Goal: Information Seeking & Learning: Learn about a topic

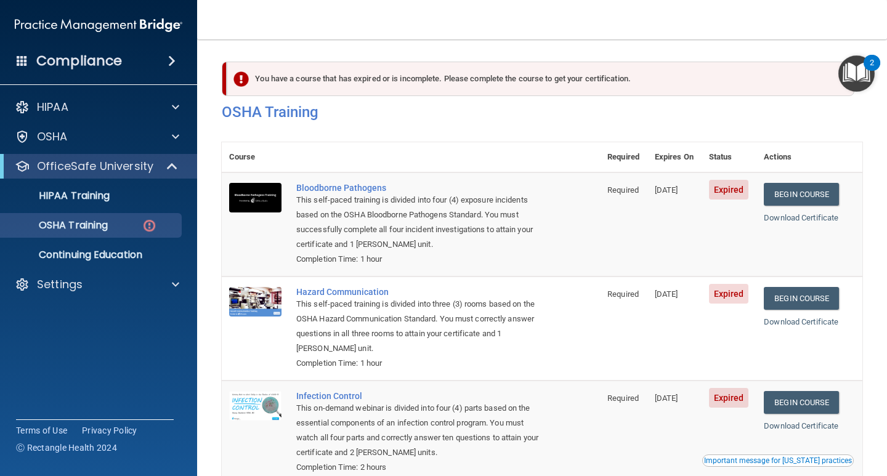
scroll to position [164, 0]
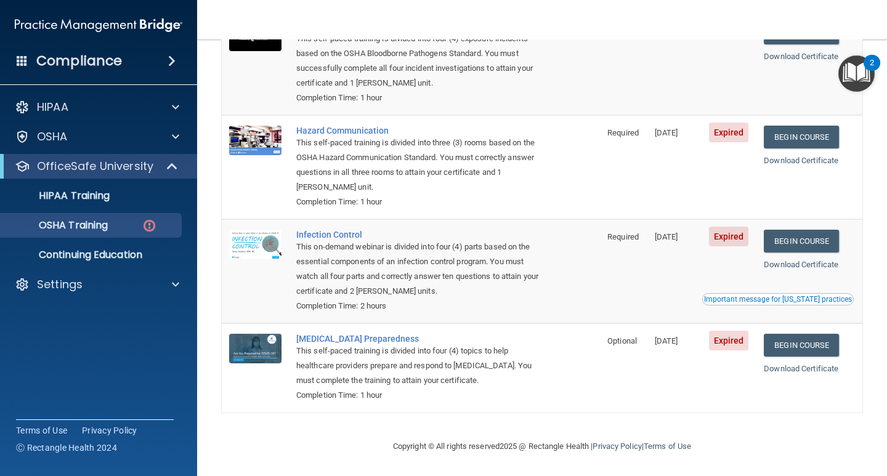
click at [366, 361] on div "This self-paced training is divided into four (4) topics to help healthcare pro…" at bounding box center [417, 366] width 242 height 44
click at [329, 339] on div "[MEDICAL_DATA] Preparedness" at bounding box center [417, 339] width 242 height 10
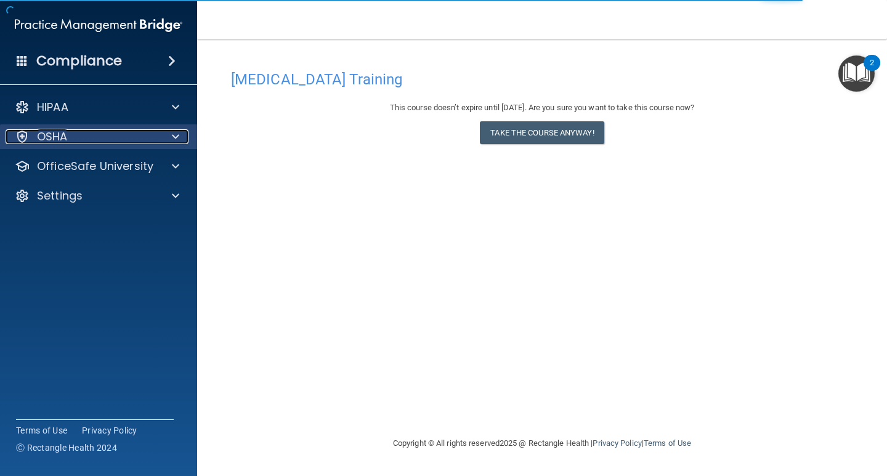
click at [171, 138] on div at bounding box center [173, 136] width 31 height 15
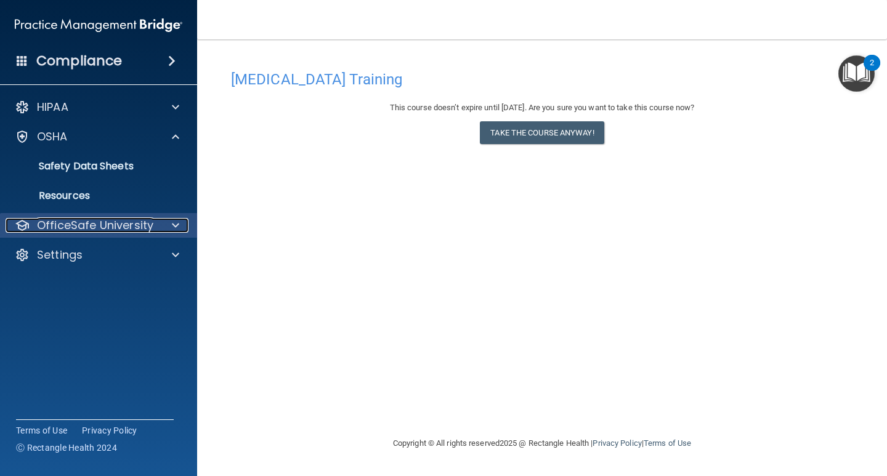
click at [134, 224] on p "OfficeSafe University" at bounding box center [95, 225] width 116 height 15
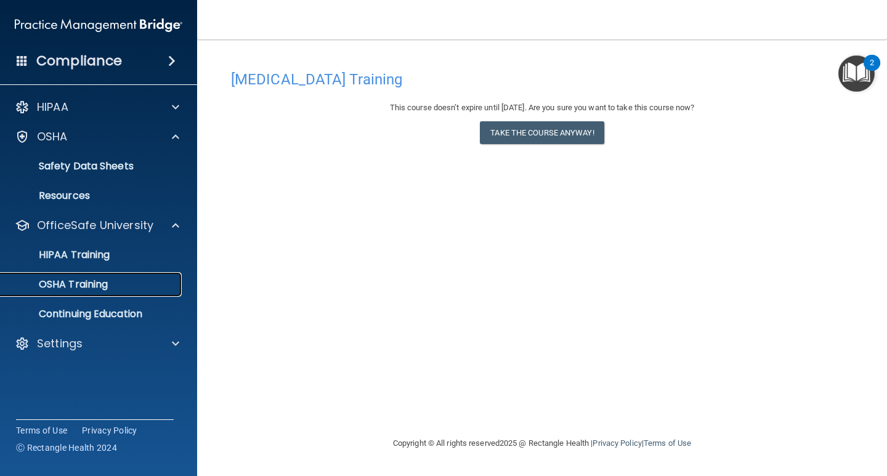
click at [96, 278] on p "OSHA Training" at bounding box center [58, 284] width 100 height 12
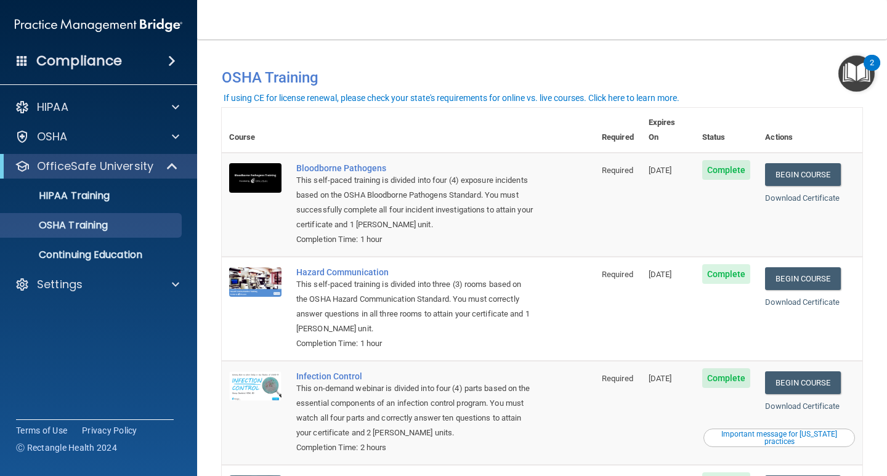
click at [873, 63] on div "2" at bounding box center [872, 71] width 4 height 16
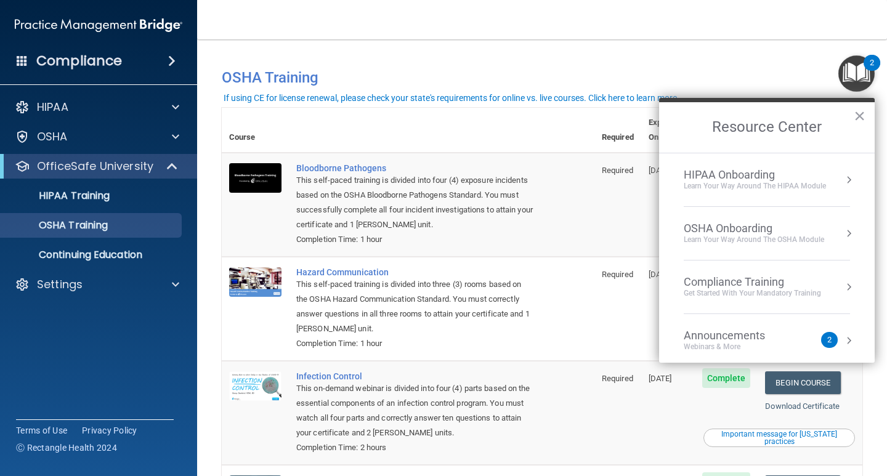
click at [772, 278] on div "Compliance Training" at bounding box center [752, 282] width 137 height 14
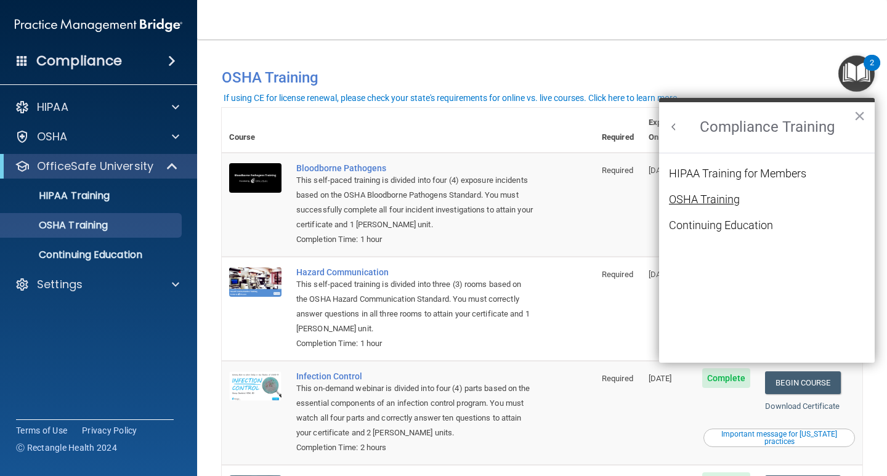
click at [712, 205] on div "OSHA Training" at bounding box center [704, 199] width 71 height 11
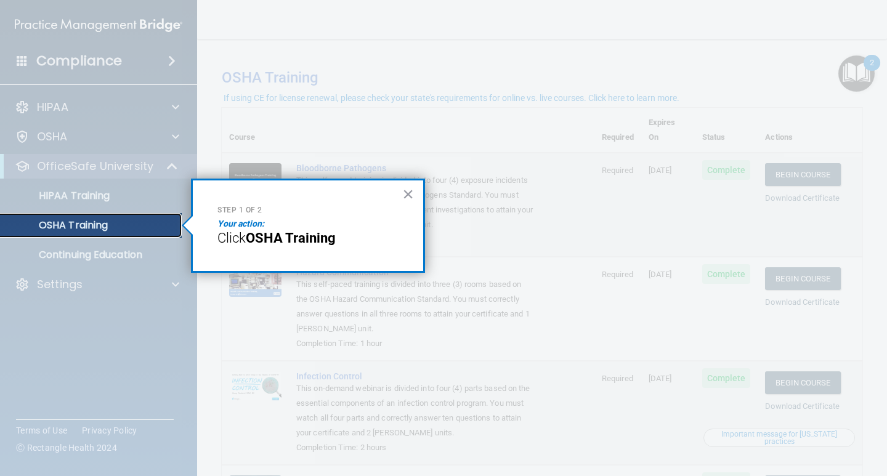
click at [107, 228] on p "OSHA Training" at bounding box center [58, 225] width 100 height 12
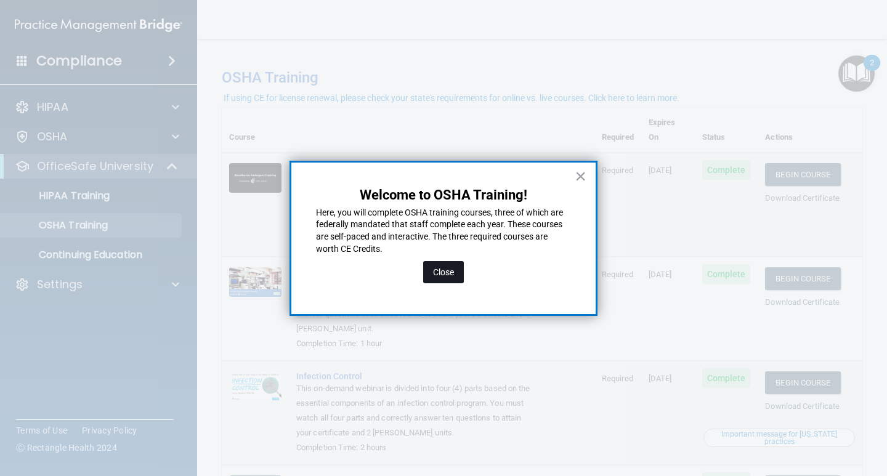
click at [446, 271] on button "Close" at bounding box center [443, 272] width 41 height 22
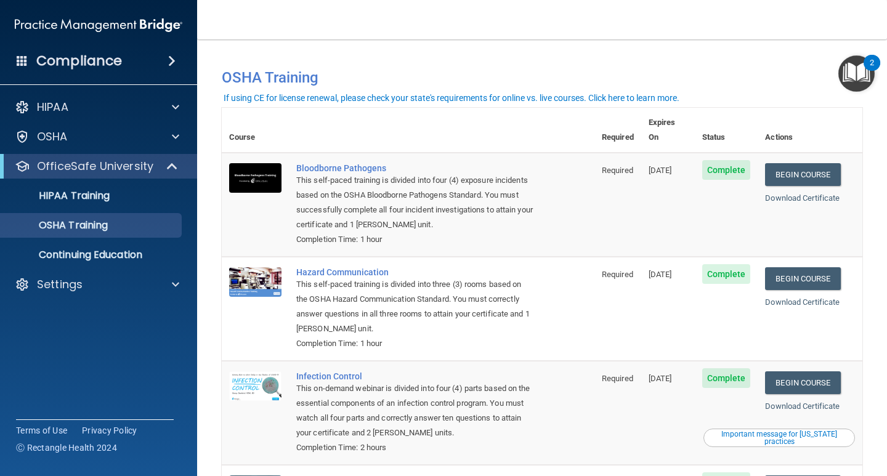
click at [852, 71] on img "Open Resource Center, 2 new notifications" at bounding box center [856, 73] width 36 height 36
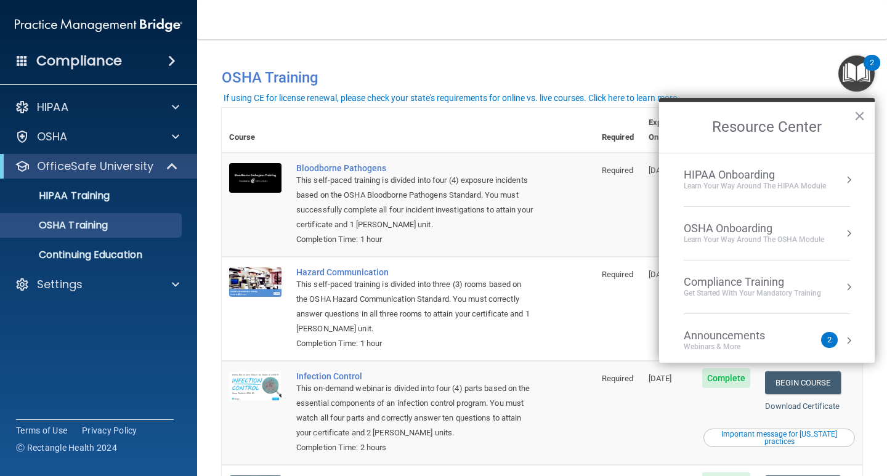
click at [798, 289] on div "Get Started with your mandatory training" at bounding box center [752, 293] width 137 height 10
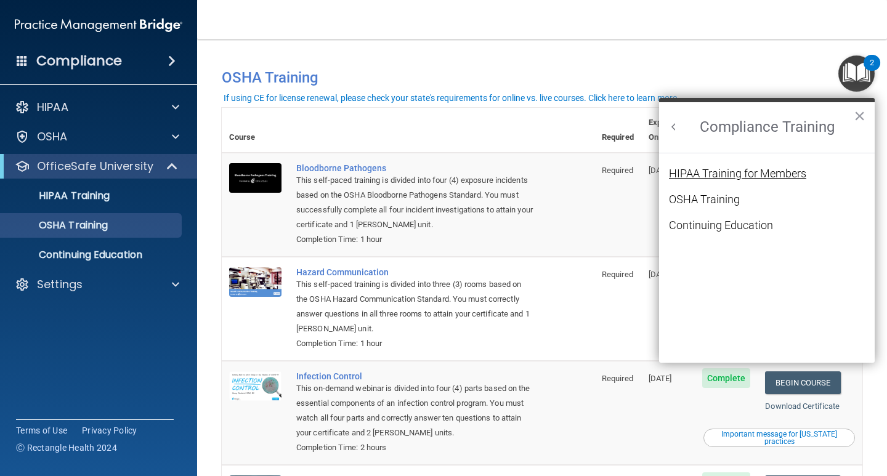
click at [758, 174] on div "HIPAA Training for Members" at bounding box center [737, 173] width 137 height 11
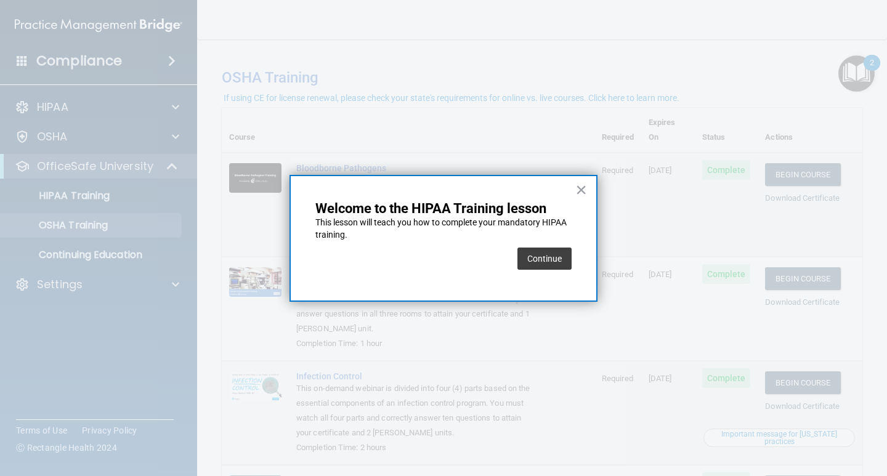
click at [572, 252] on div "× Welcome to the HIPAA Training lesson This lesson will teach you how to comple…" at bounding box center [444, 238] width 308 height 127
click at [590, 191] on div "× Welcome to the HIPAA Training lesson This lesson will teach you how to comple…" at bounding box center [444, 238] width 308 height 127
click at [545, 262] on button "Continue" at bounding box center [545, 259] width 54 height 22
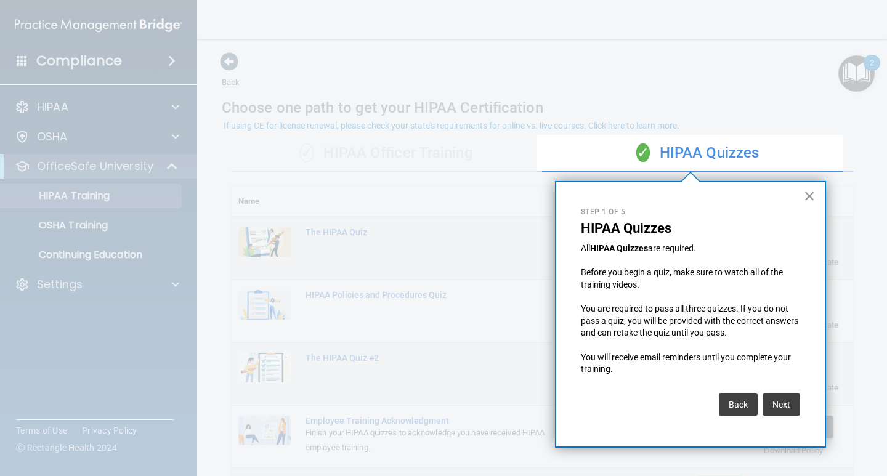
click at [810, 194] on button "×" at bounding box center [810, 196] width 12 height 20
